Goal: Communication & Community: Answer question/provide support

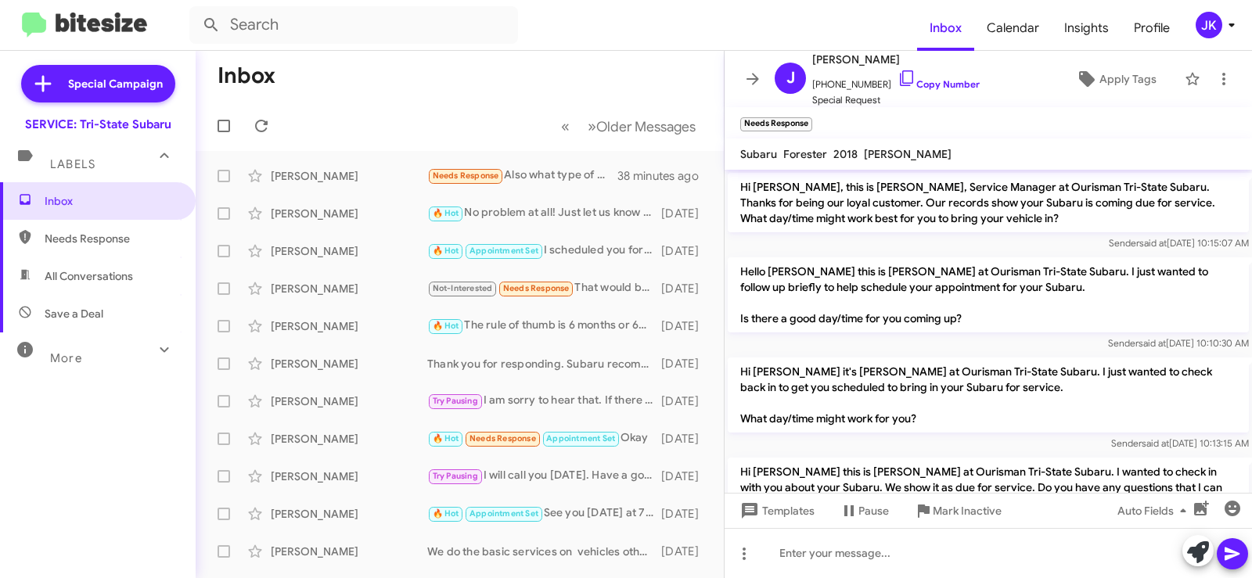
scroll to position [504, 0]
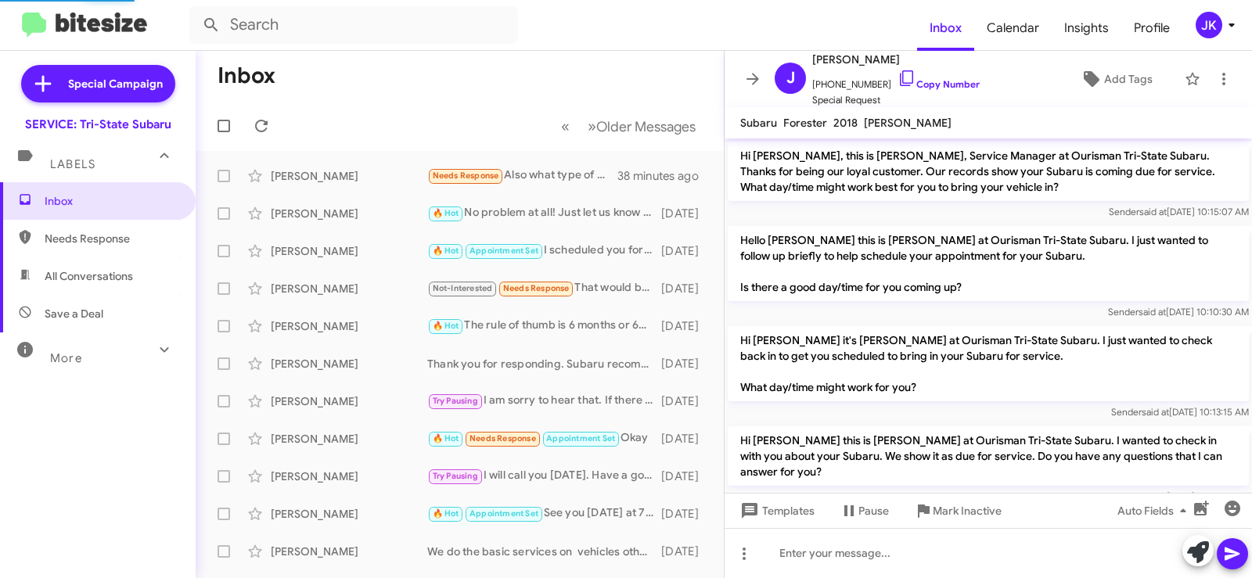
scroll to position [473, 0]
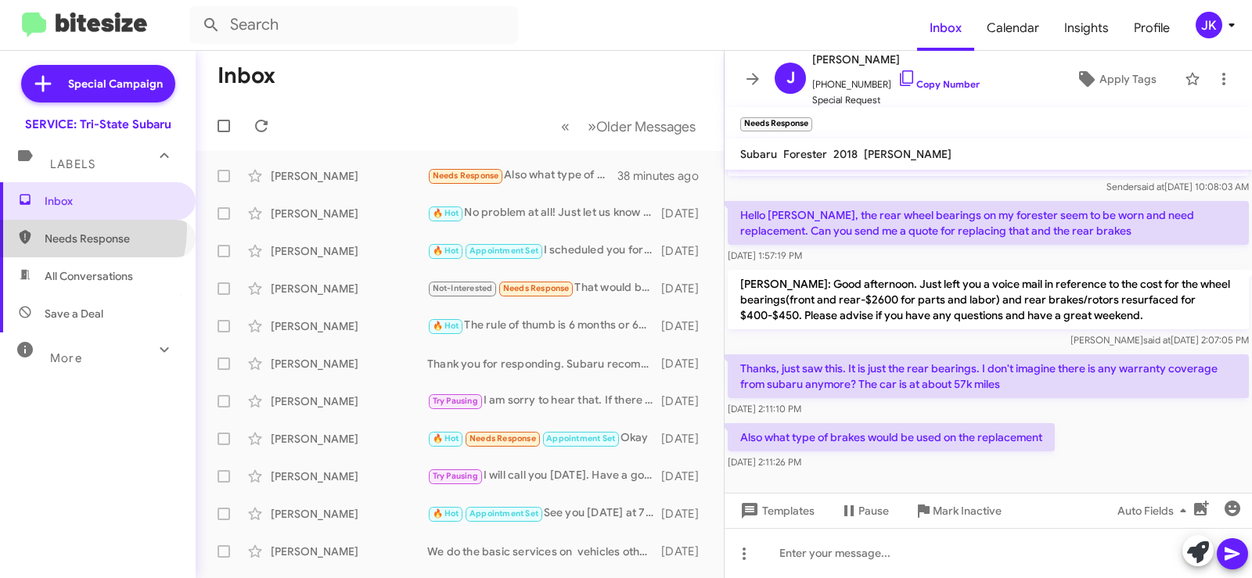
drag, startPoint x: 70, startPoint y: 229, endPoint x: 194, endPoint y: 198, distance: 128.3
click at [71, 229] on span "Needs Response" at bounding box center [98, 239] width 196 height 38
type input "in:needs-response"
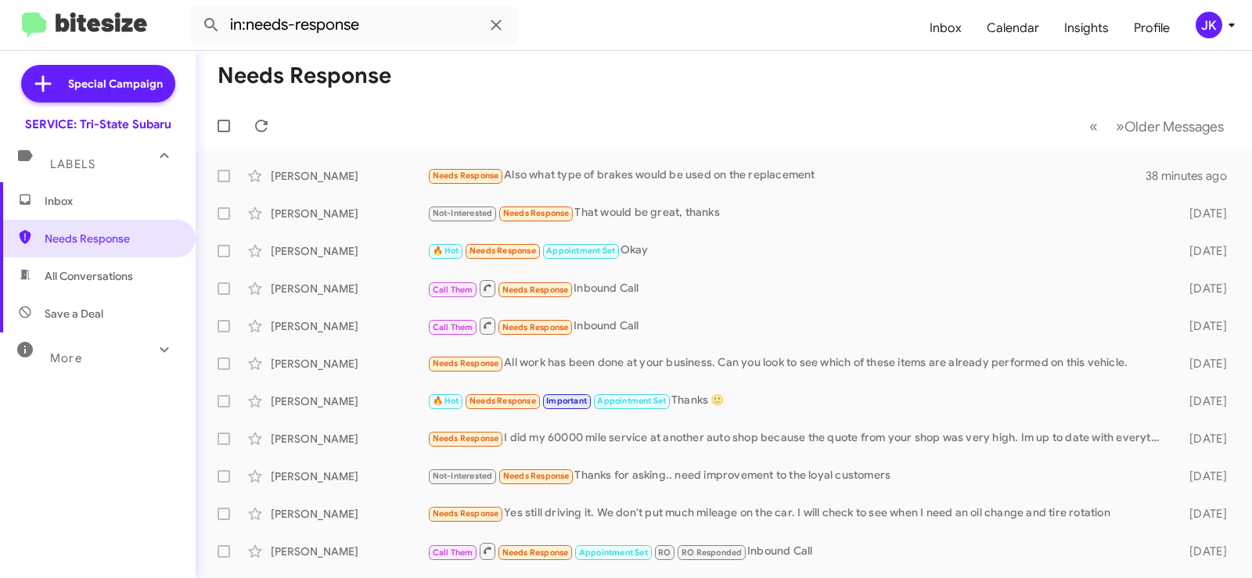
click at [77, 197] on span "Inbox" at bounding box center [111, 201] width 133 height 16
